Goal: Task Accomplishment & Management: Use online tool/utility

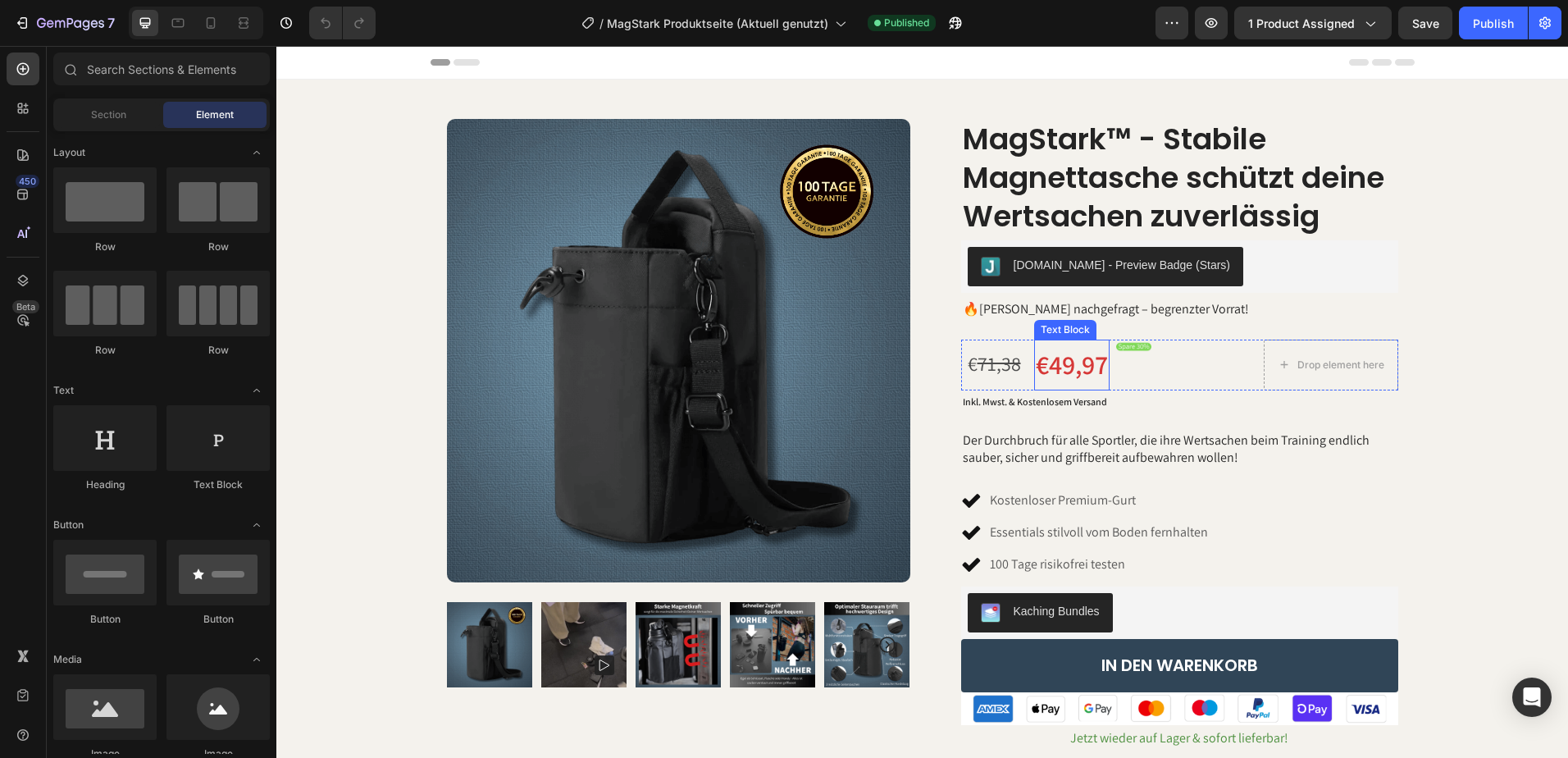
click at [1082, 373] on p "€49,97" at bounding box center [1071, 365] width 72 height 47
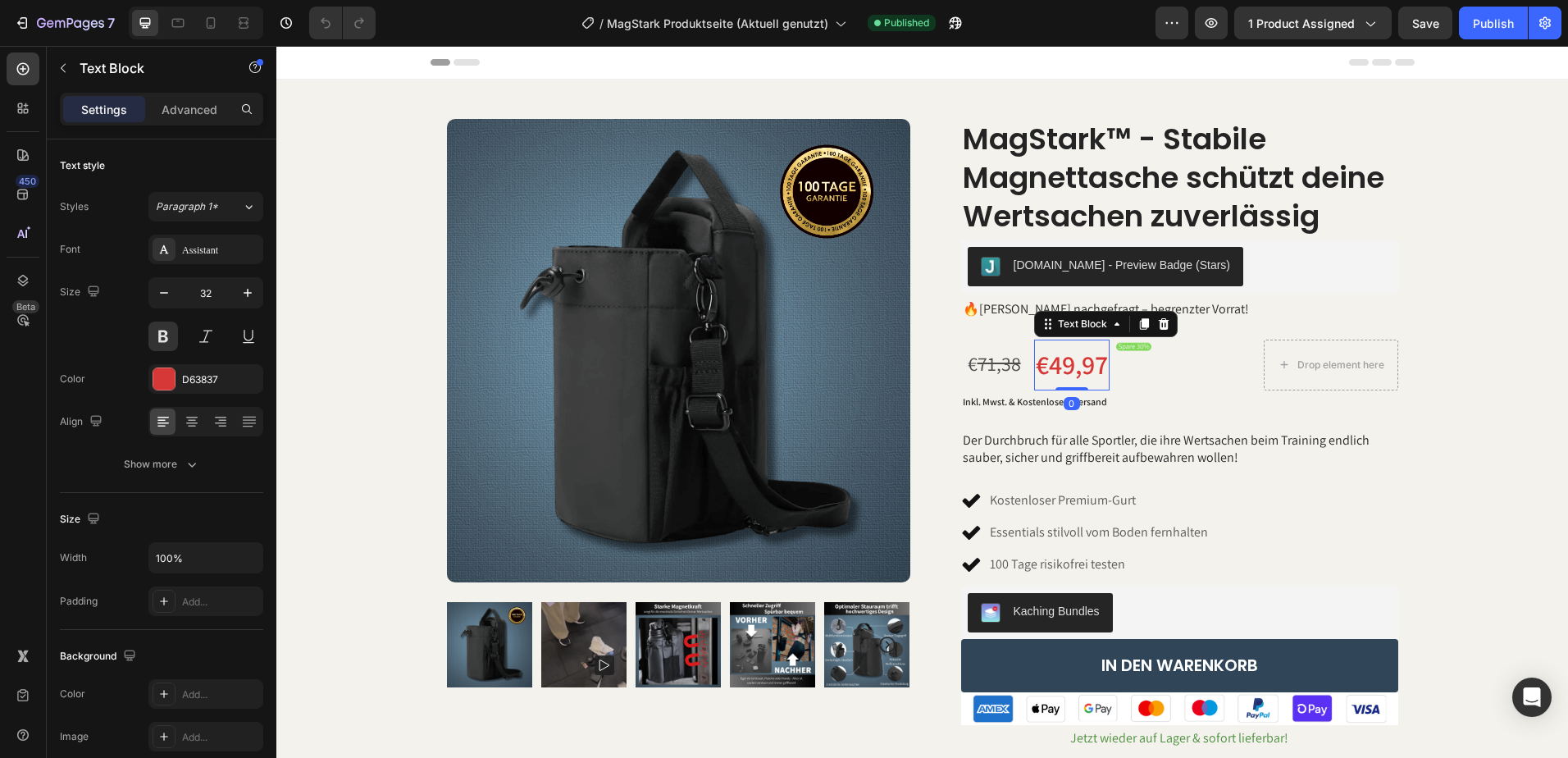
click at [1082, 373] on p "€49,97" at bounding box center [1071, 365] width 72 height 47
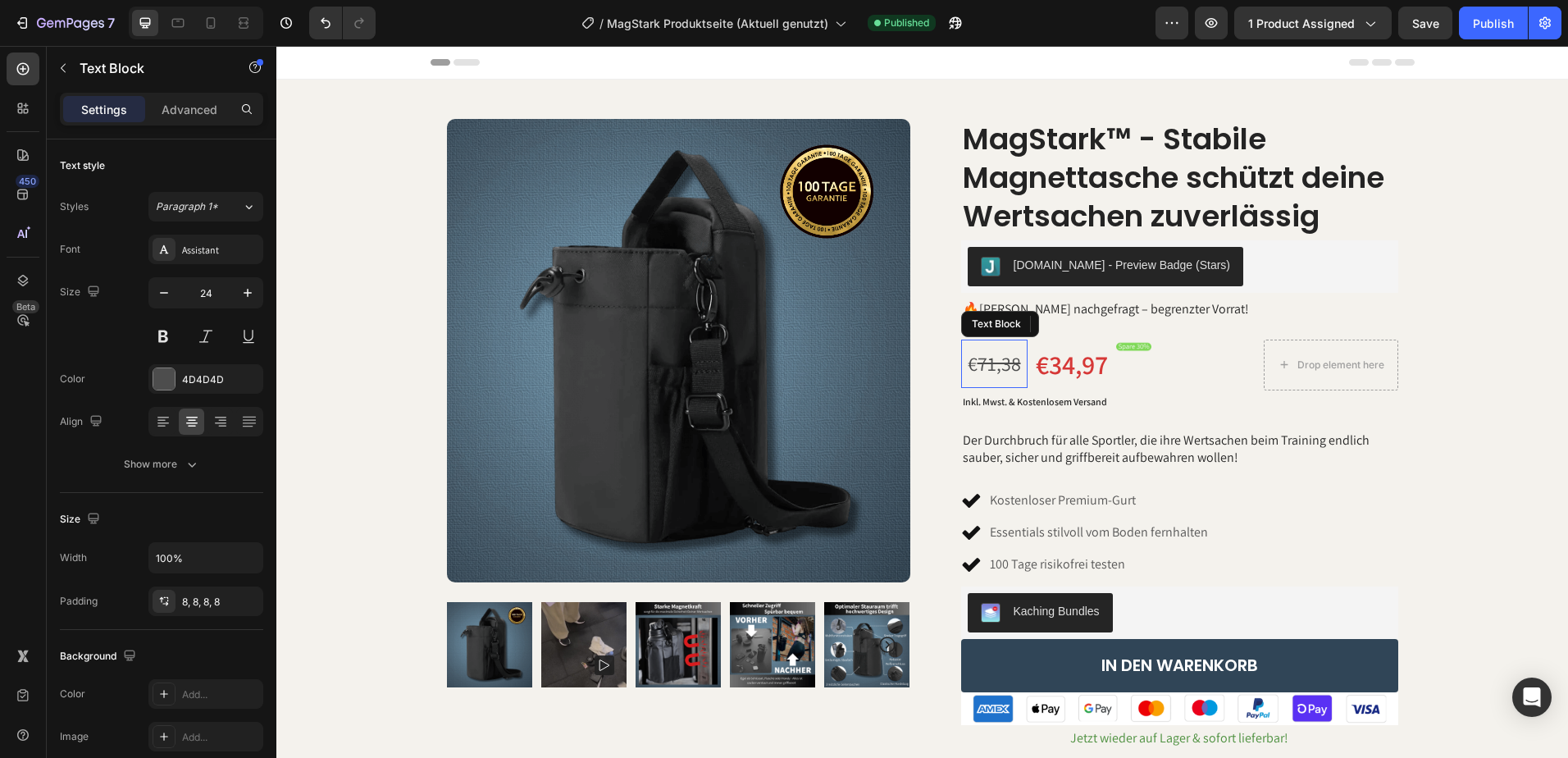
click at [1004, 369] on s "71,38" at bounding box center [999, 363] width 43 height 26
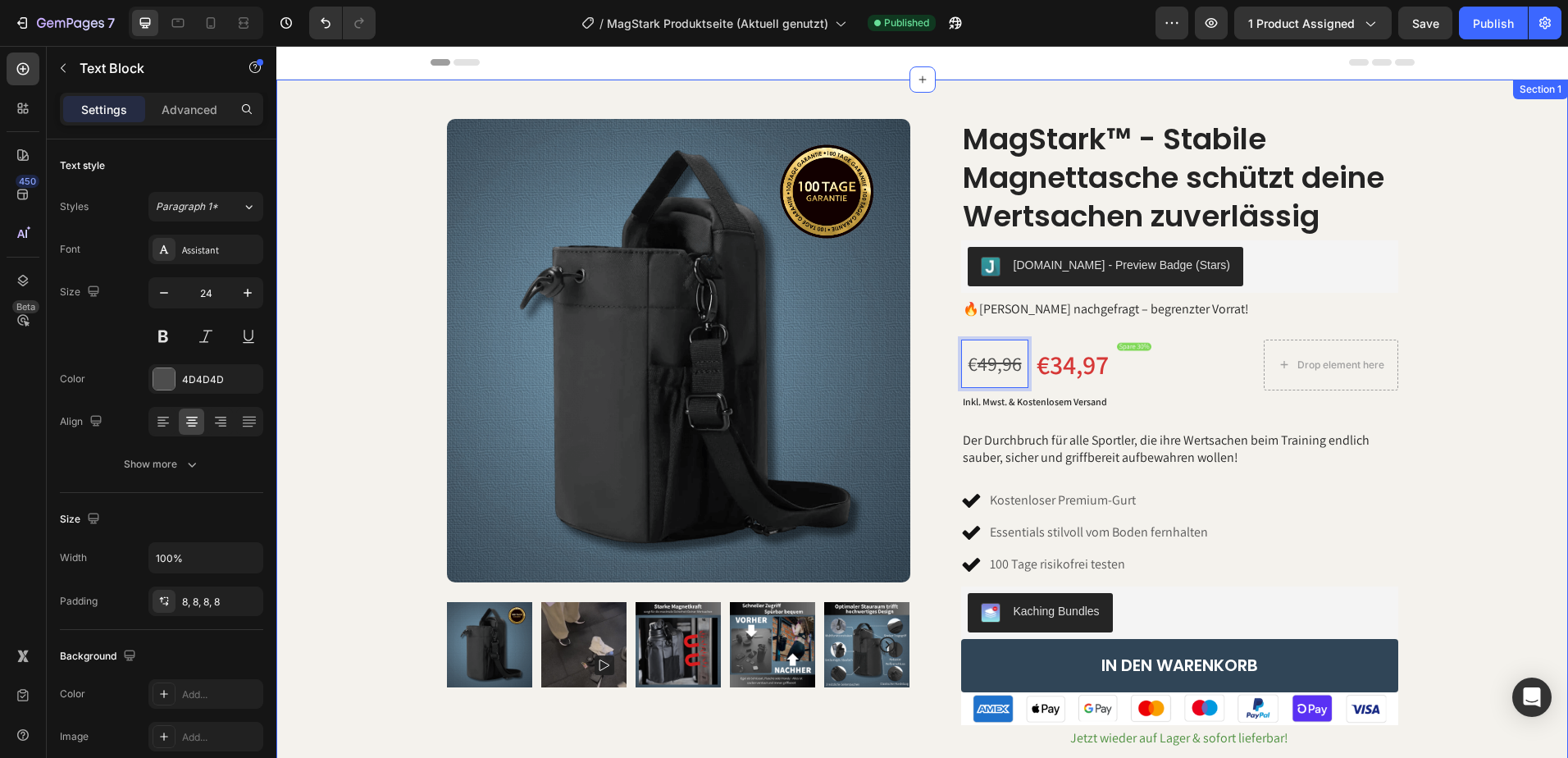
click at [1520, 424] on div "Product Images [DOMAIN_NAME] - Reviews Carousel [DOMAIN_NAME] Row Row MagStark™…" at bounding box center [923, 482] width 1292 height 805
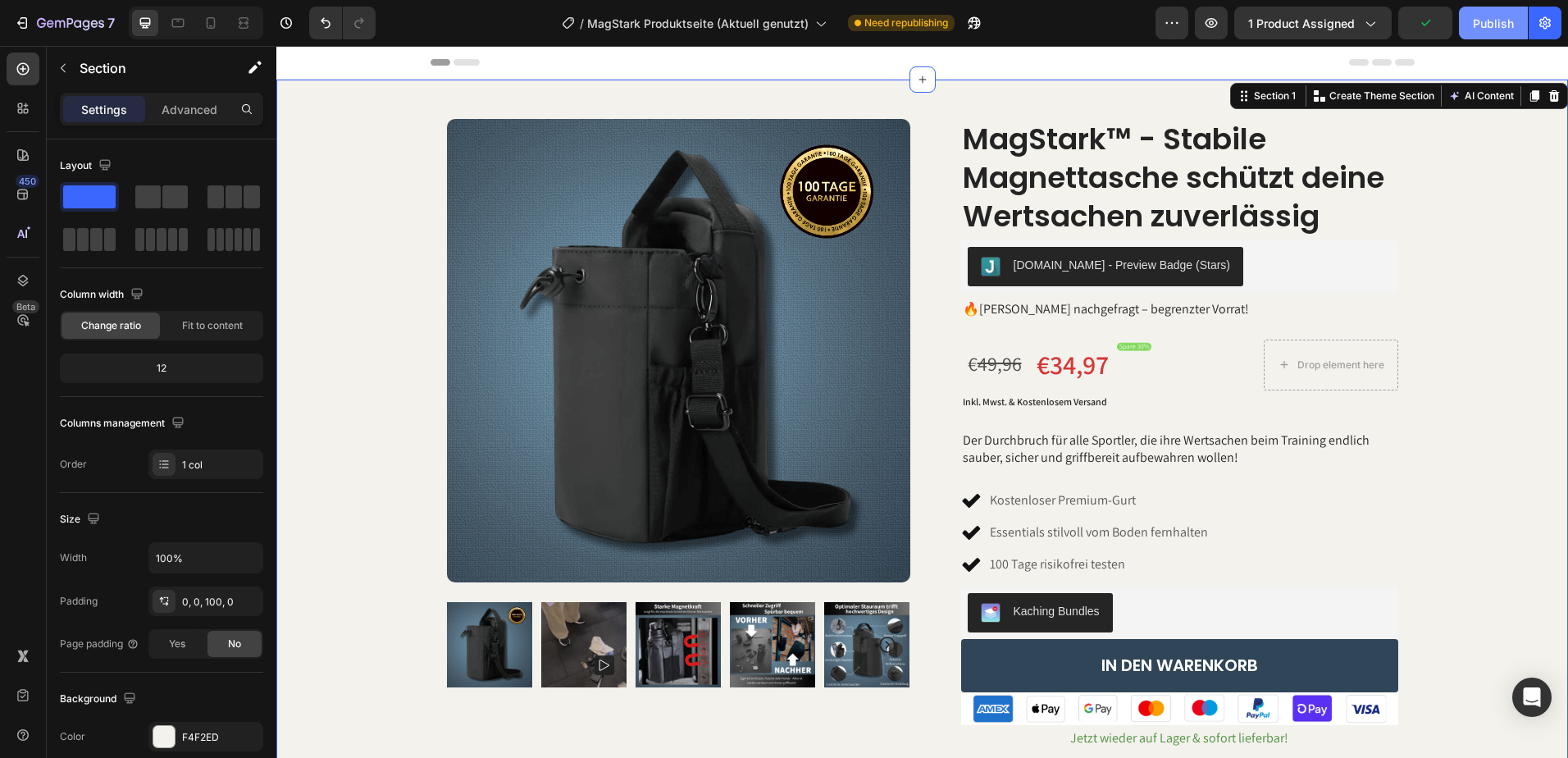
click at [1485, 33] on button "Publish" at bounding box center [1493, 23] width 68 height 33
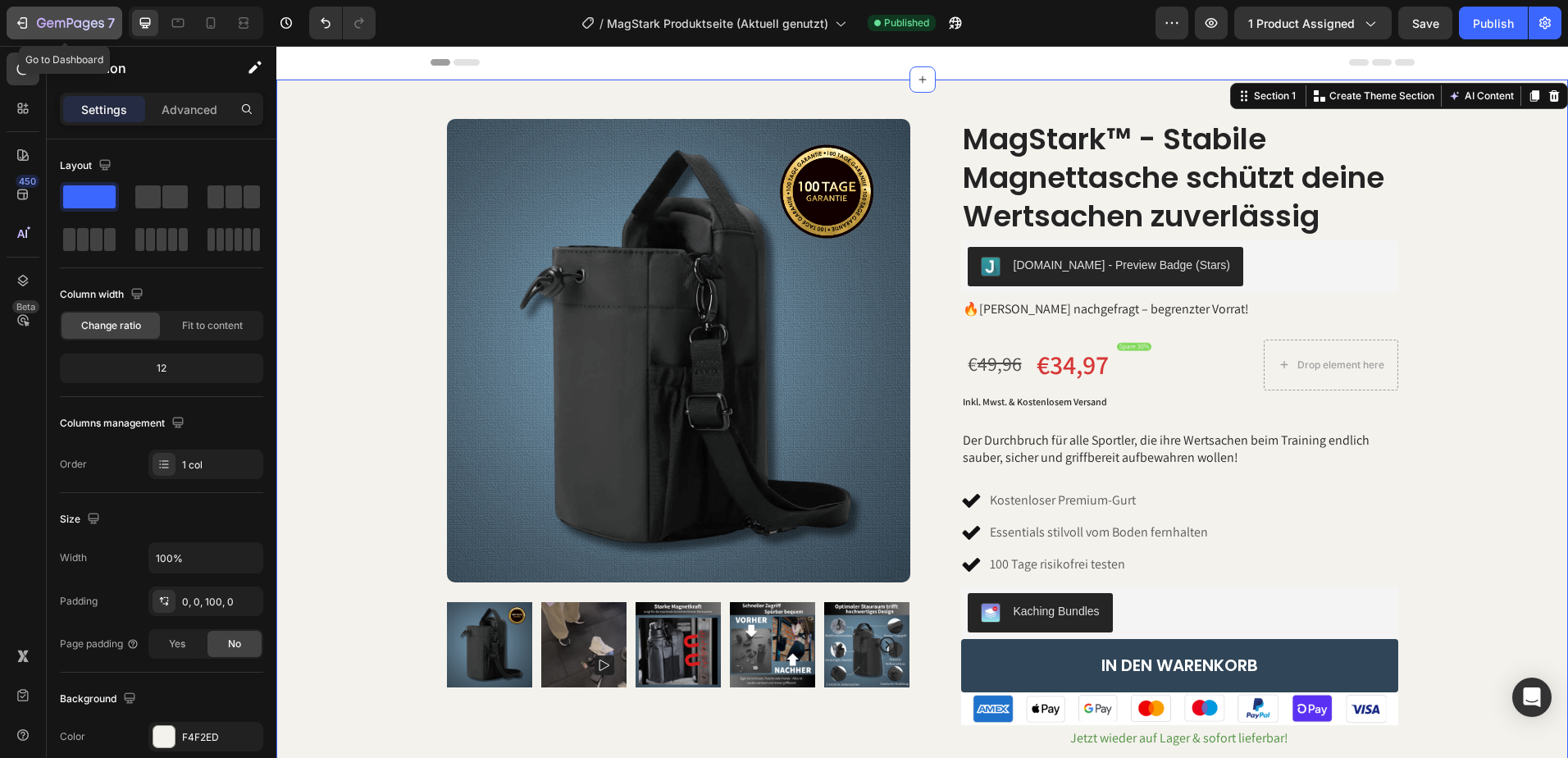
click at [29, 22] on icon "button" at bounding box center [21, 22] width 16 height 16
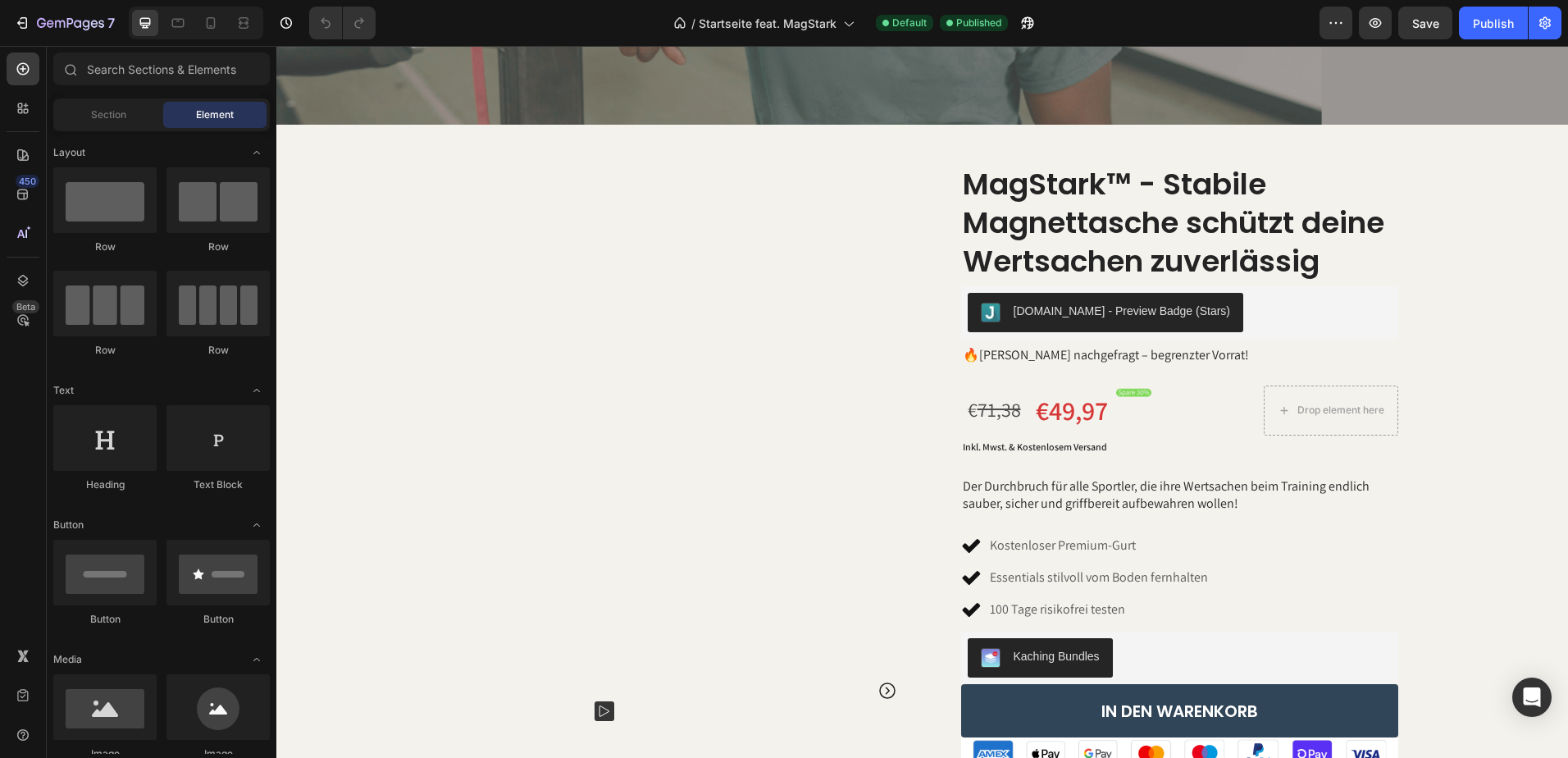
scroll to position [492, 0]
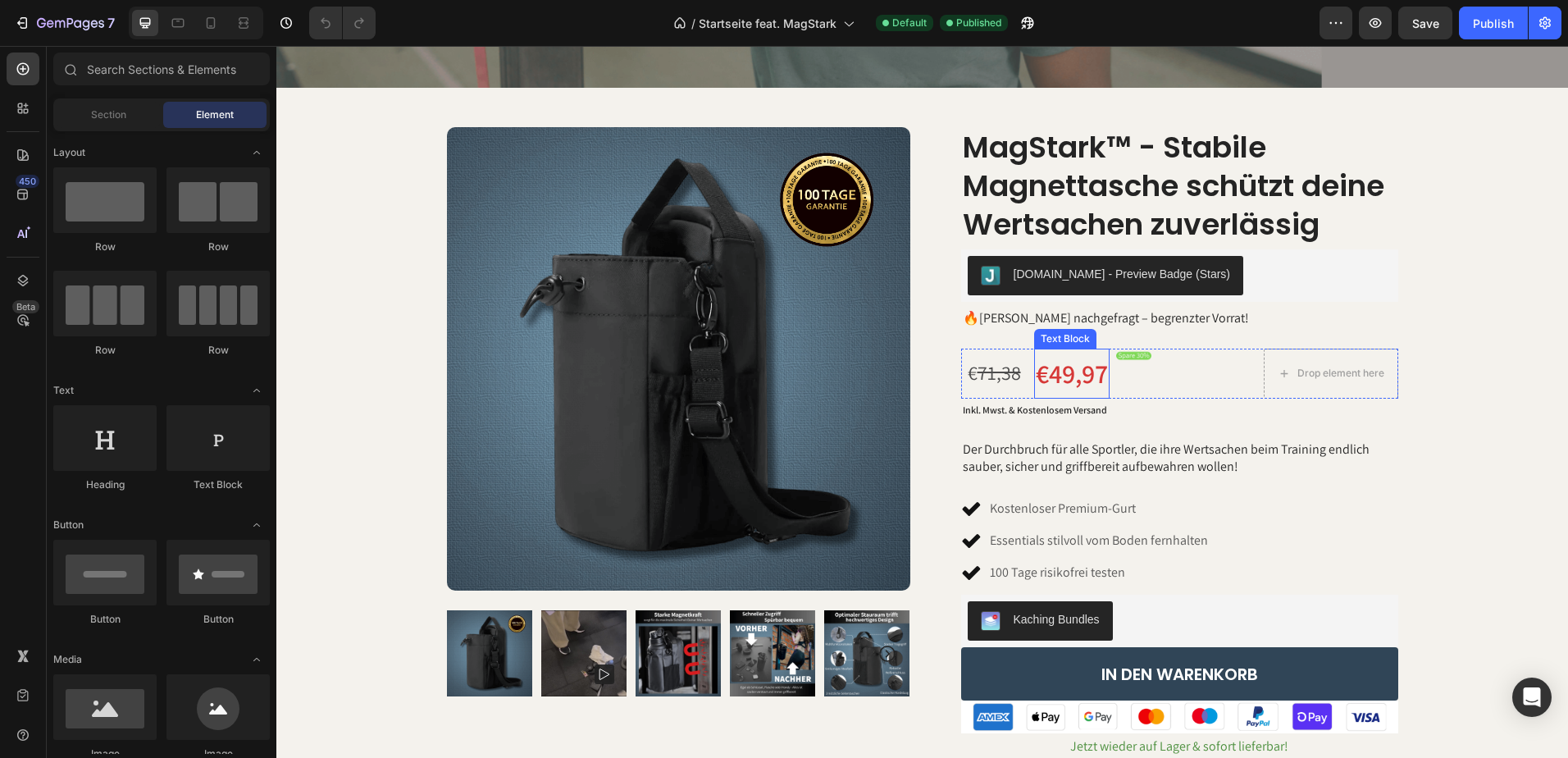
click at [1088, 379] on p "€49,97" at bounding box center [1071, 373] width 72 height 47
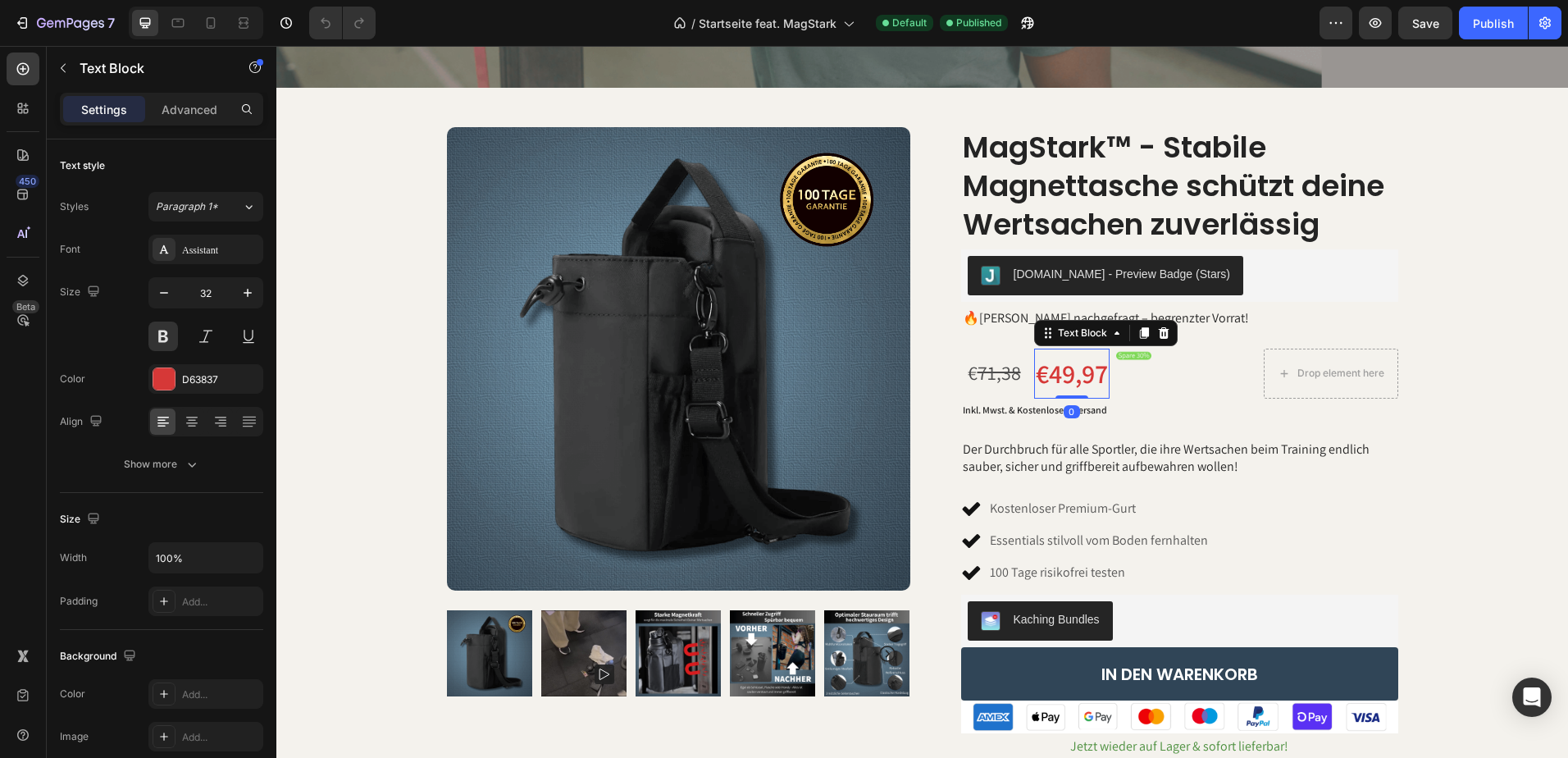
click at [1095, 370] on p "€49,97" at bounding box center [1071, 373] width 72 height 47
click at [1071, 372] on p "€49,97" at bounding box center [1071, 373] width 72 height 47
click at [1002, 369] on s "71,38" at bounding box center [999, 372] width 43 height 26
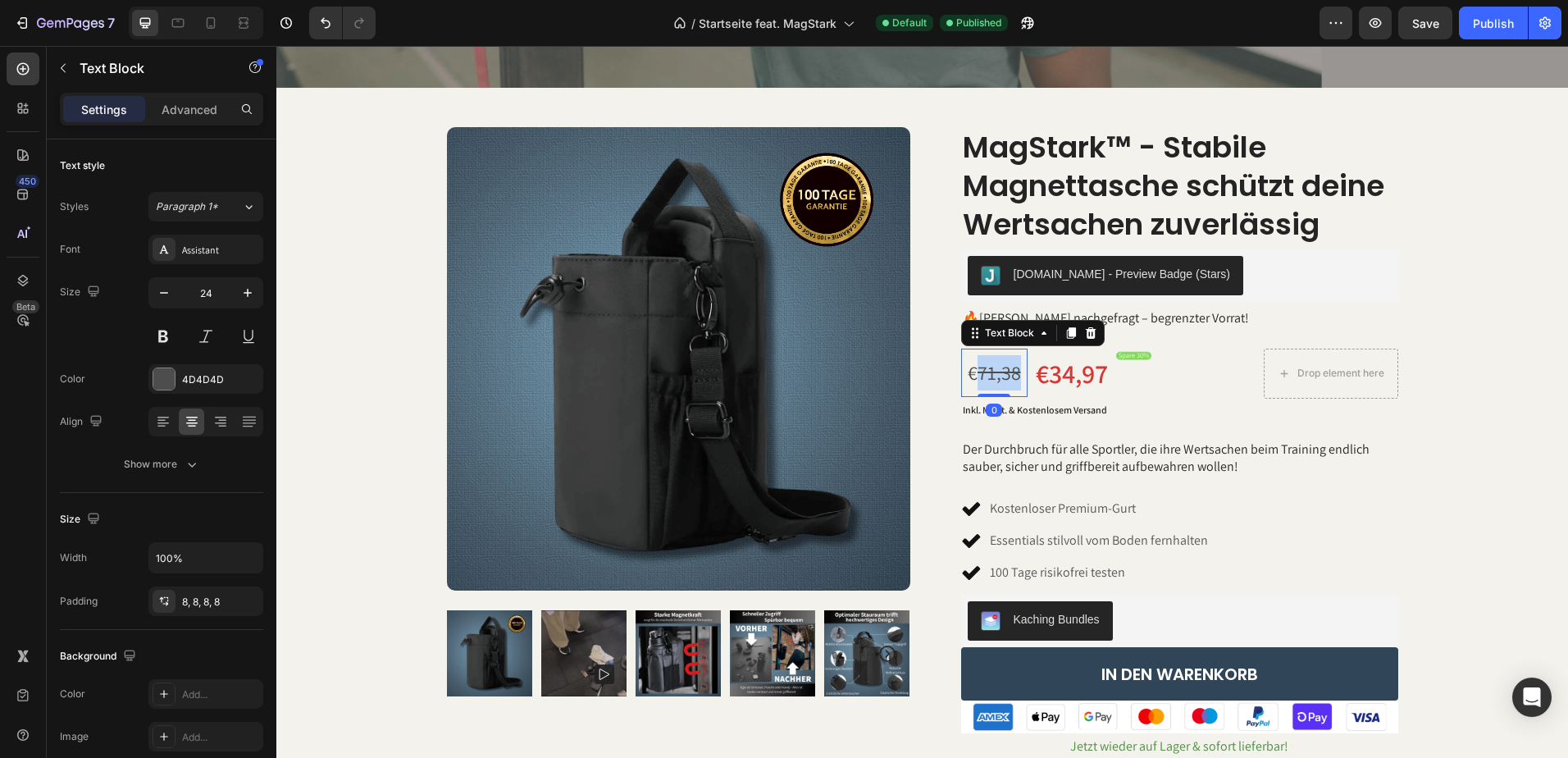
click at [1002, 369] on s "71,38" at bounding box center [999, 372] width 43 height 26
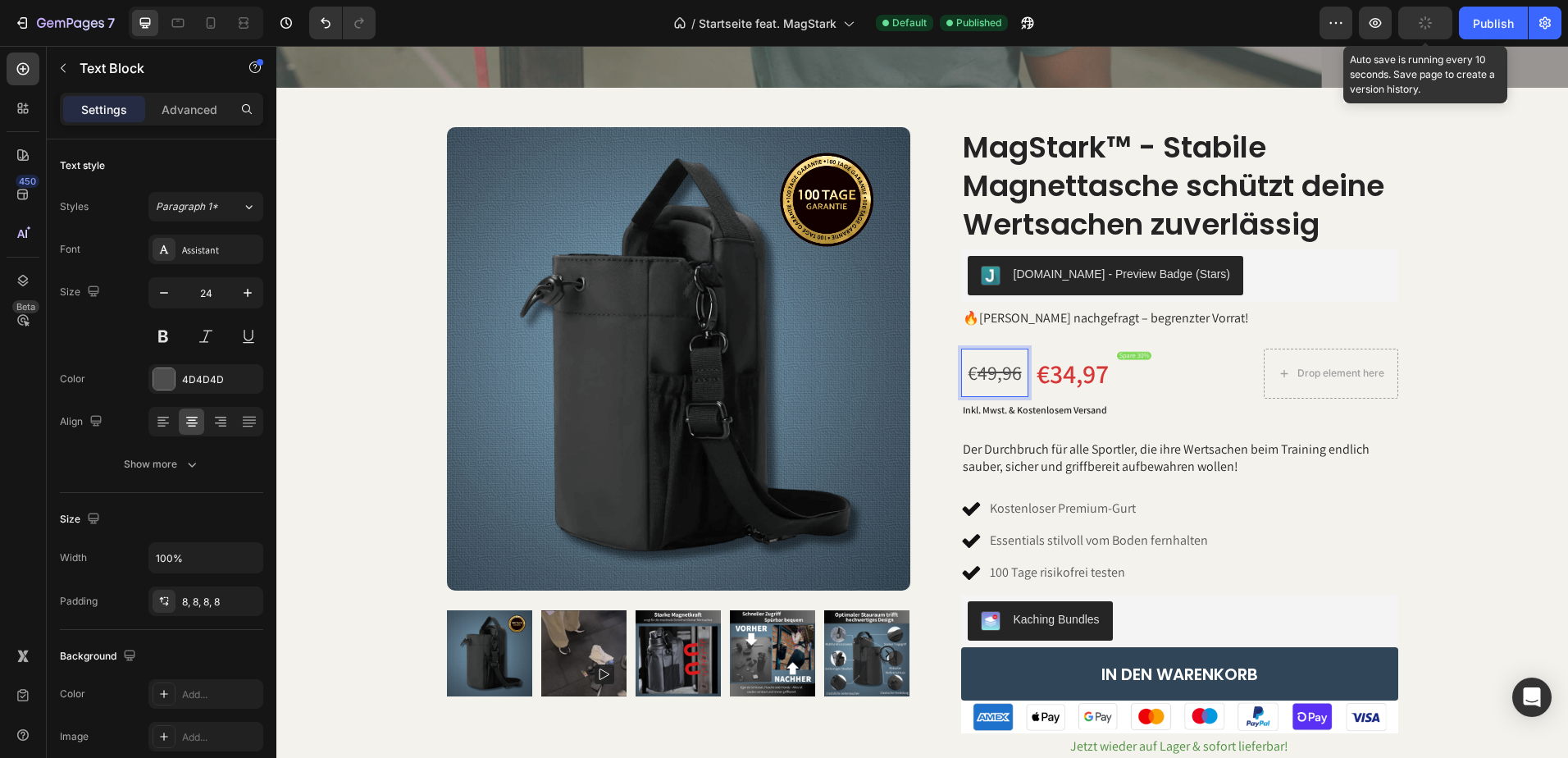
click at [1424, 36] on button "button" at bounding box center [1425, 23] width 54 height 33
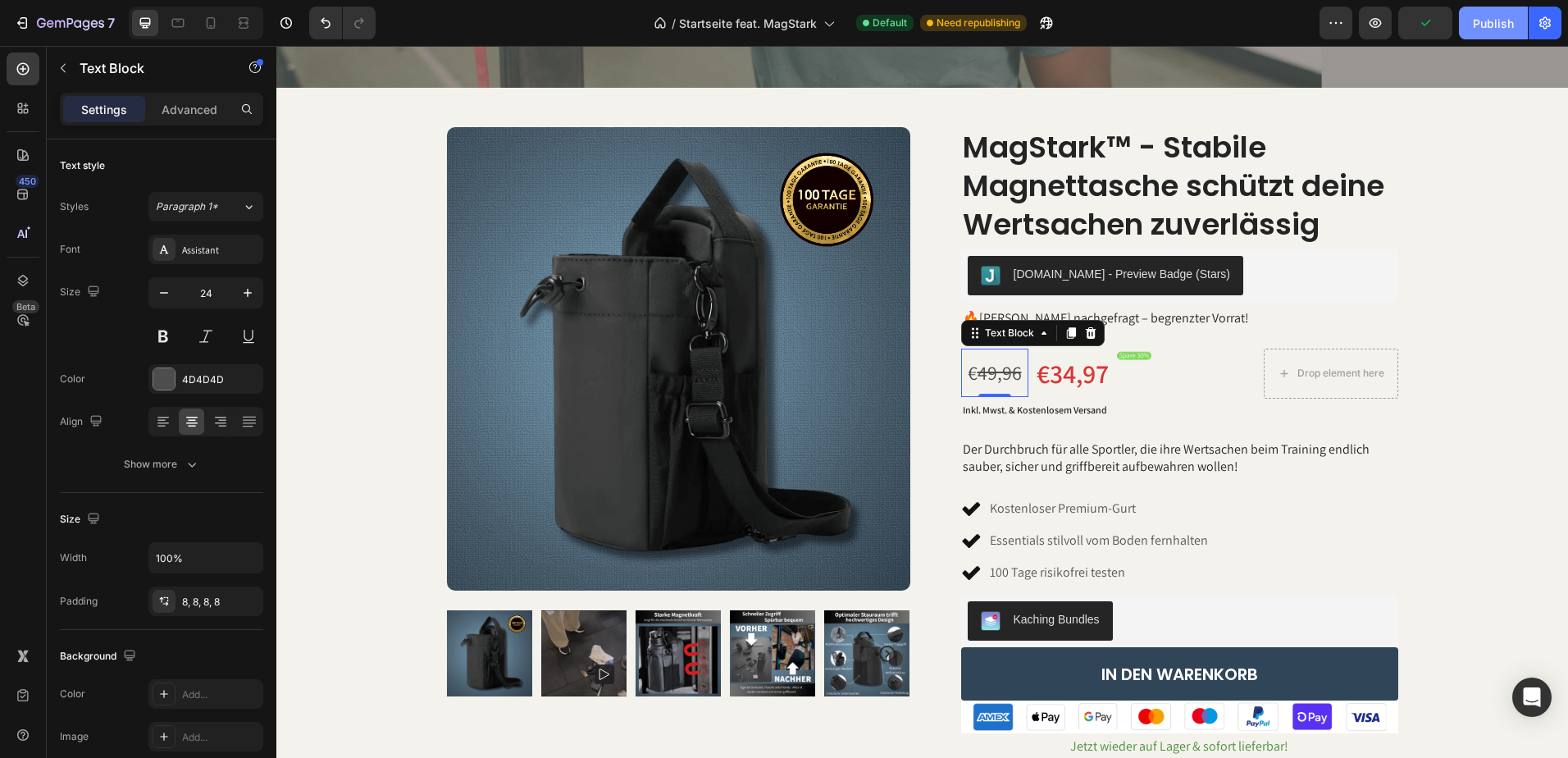
click at [1486, 29] on div "Publish" at bounding box center [1494, 23] width 41 height 17
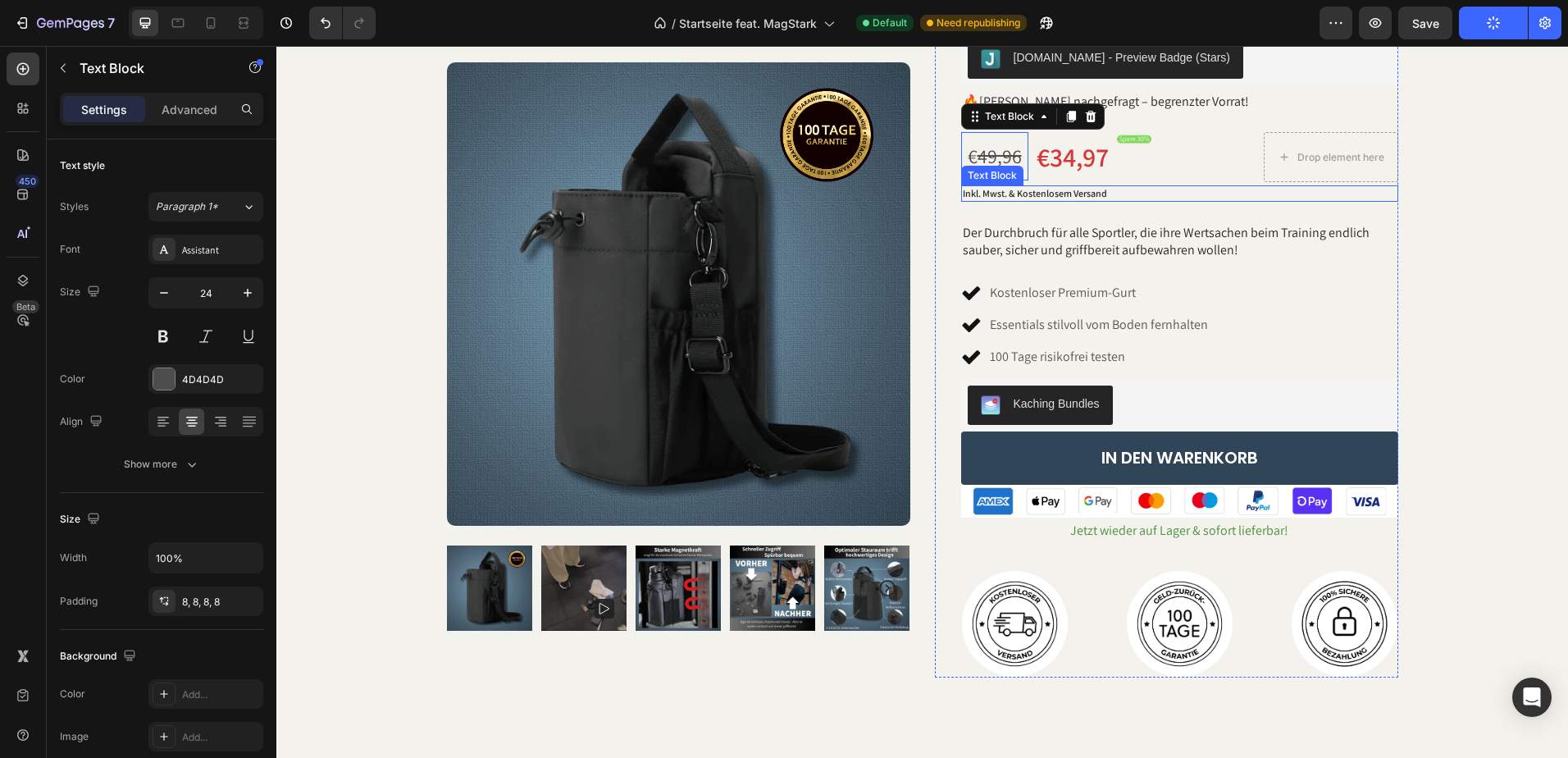
scroll to position [738, 0]
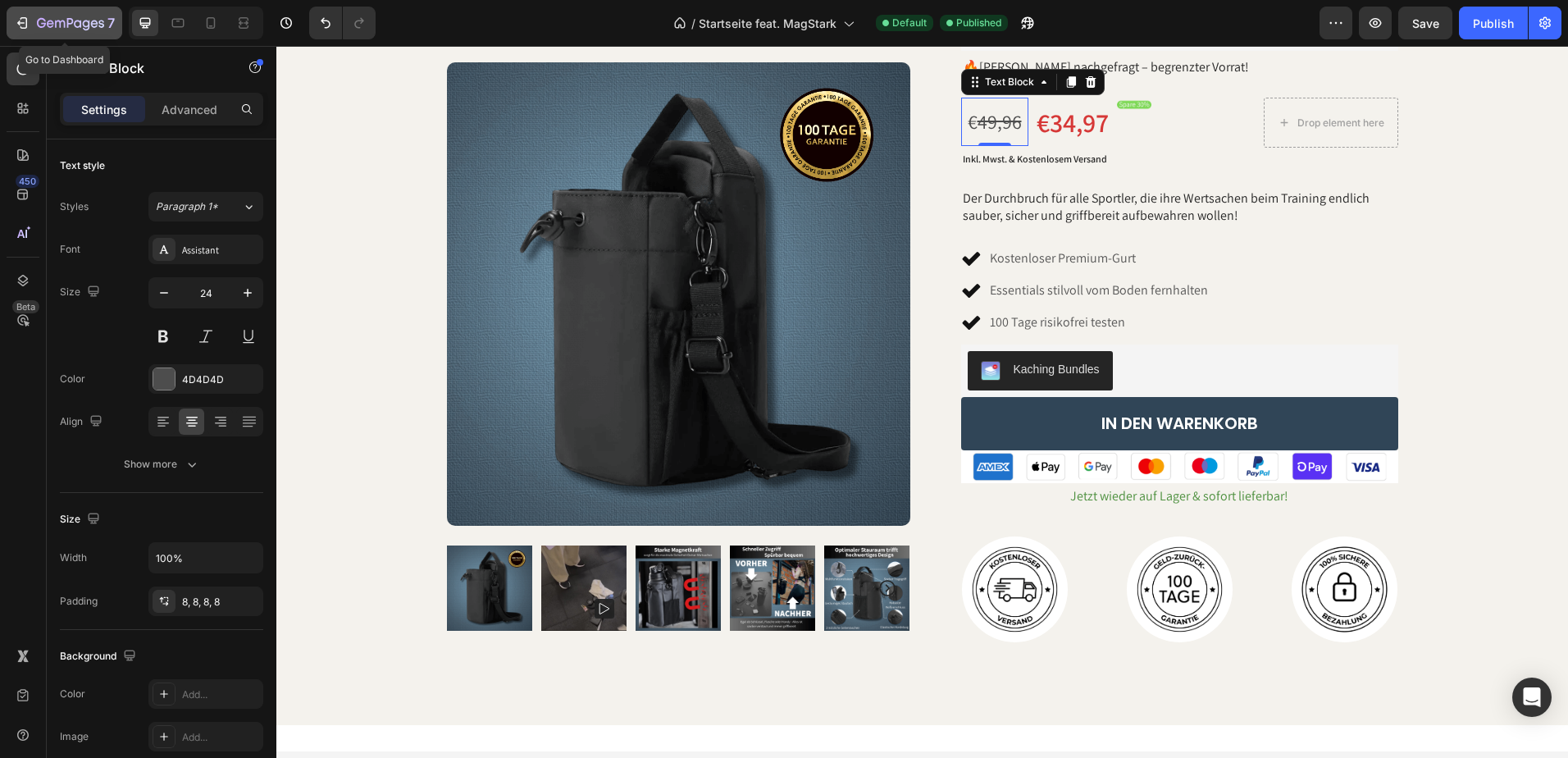
click at [73, 28] on icon "button" at bounding box center [70, 24] width 68 height 14
